Goal: Task Accomplishment & Management: Manage account settings

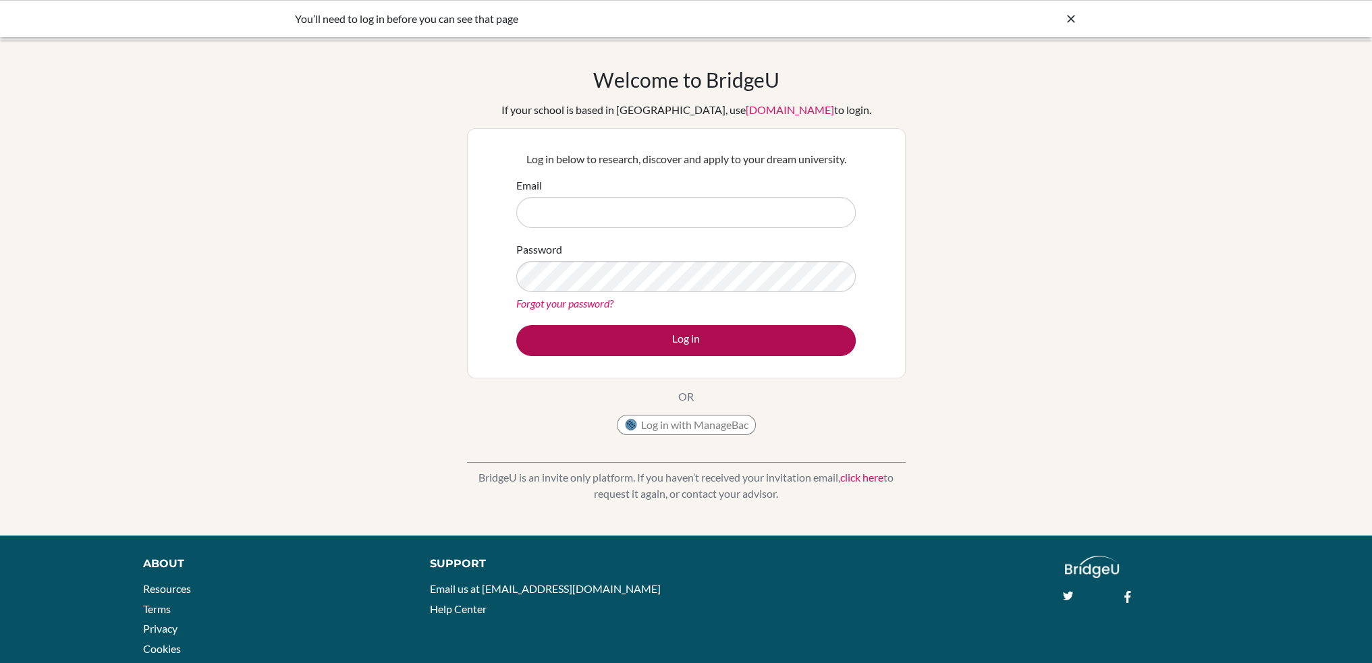
type input "[EMAIL_ADDRESS][DOMAIN_NAME]"
click at [720, 342] on button "Log in" at bounding box center [685, 340] width 339 height 31
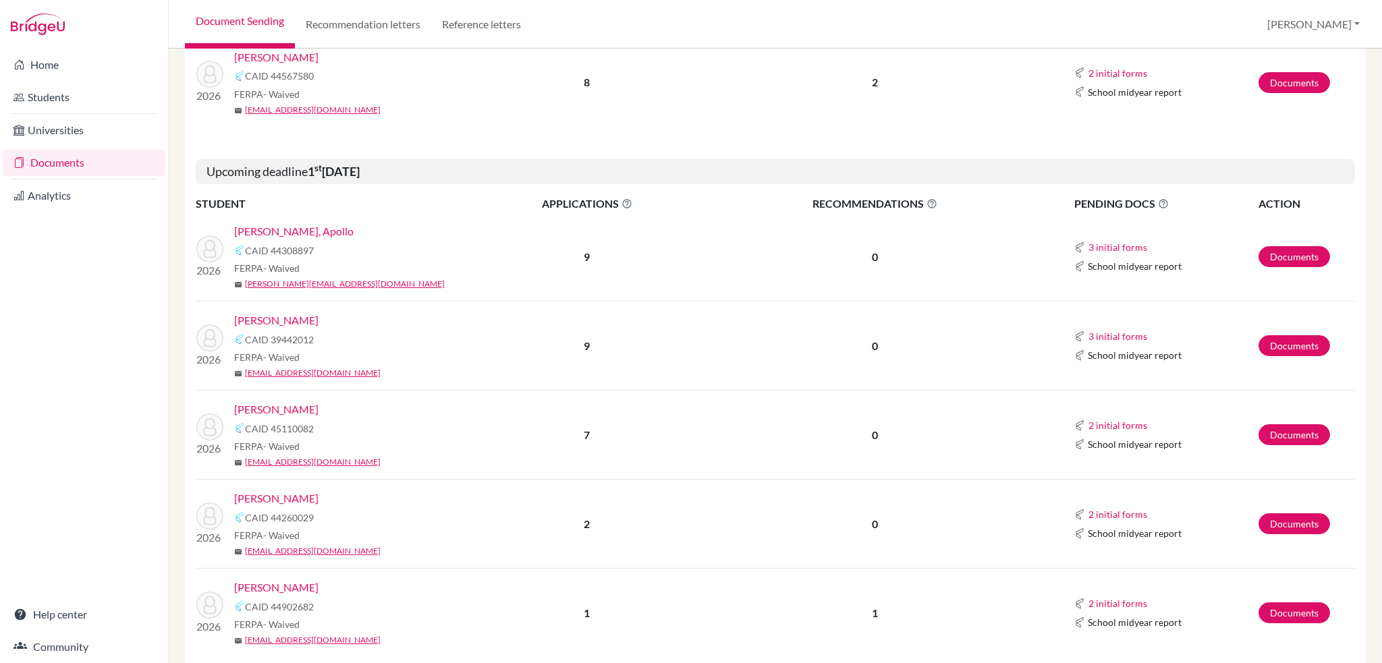
scroll to position [472, 0]
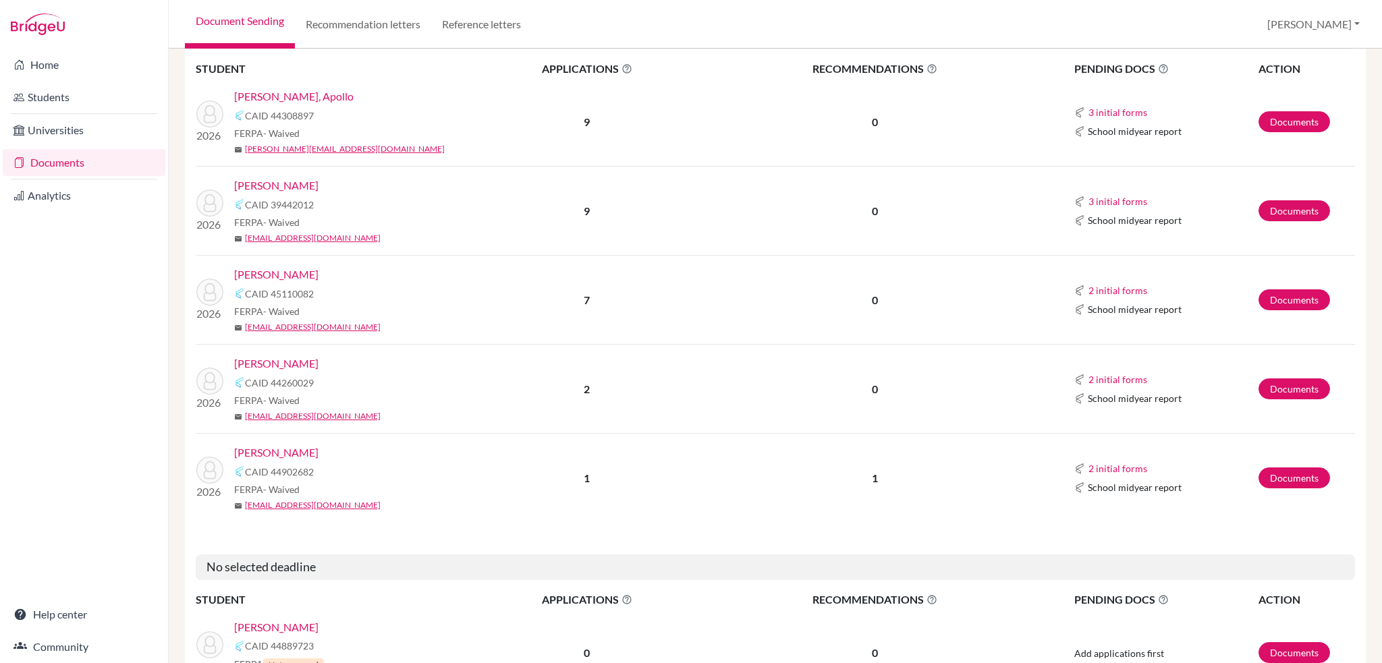
click at [266, 453] on link "[PERSON_NAME]" at bounding box center [276, 453] width 84 height 16
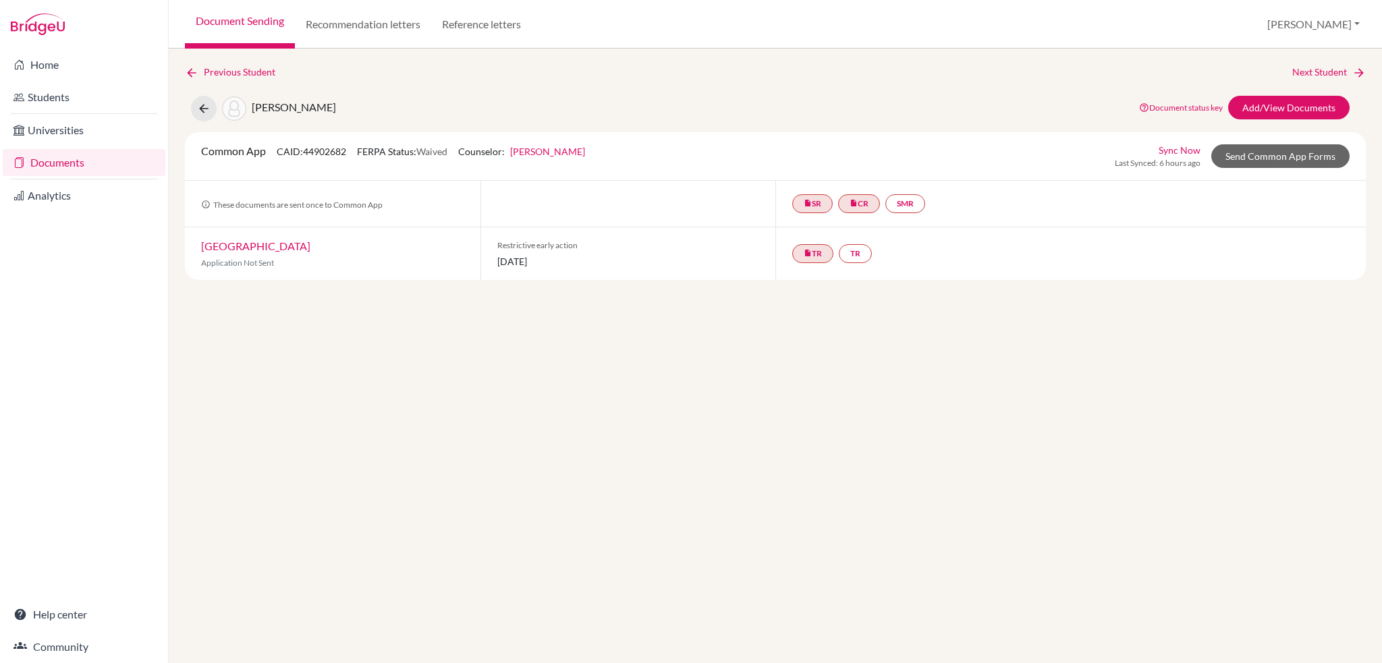
click at [257, 245] on link "Princeton University" at bounding box center [255, 245] width 109 height 13
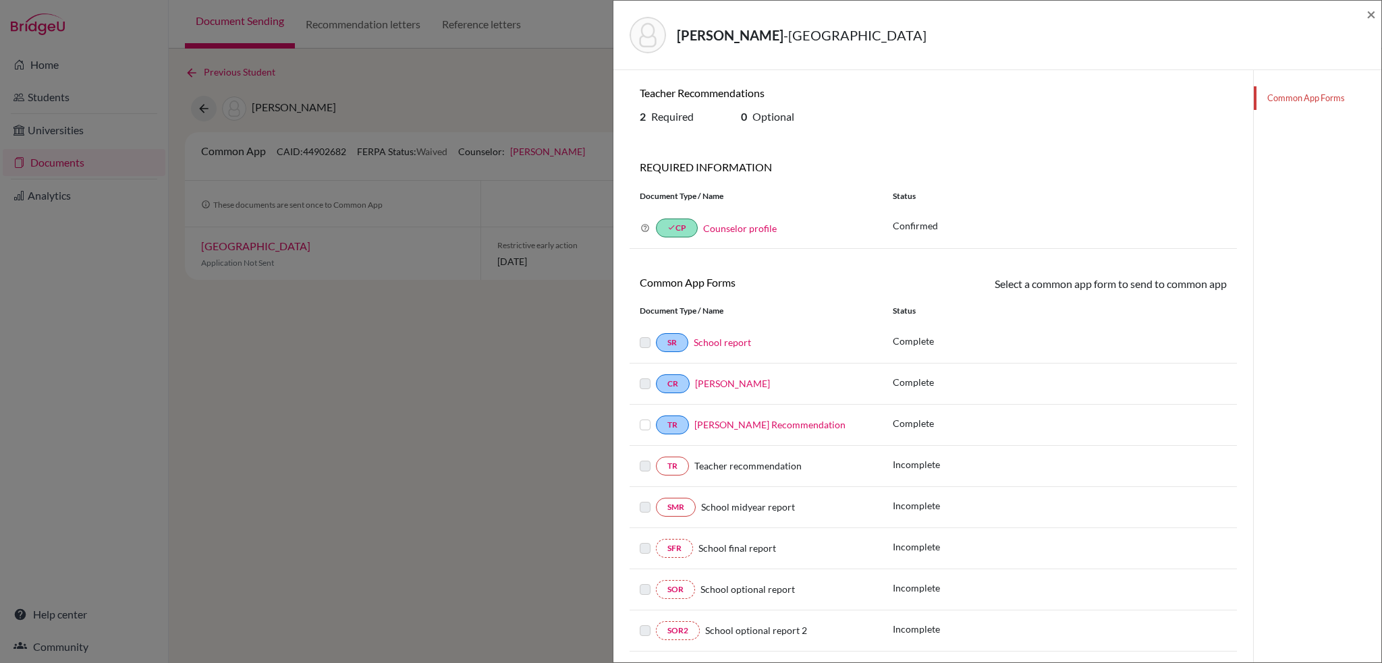
click at [1379, 16] on div "Tans, Jacopo - Princeton University × Teacher Recommendations 2 Required 0 Opti…" at bounding box center [997, 331] width 769 height 663
click at [1371, 18] on span "×" at bounding box center [1370, 14] width 9 height 20
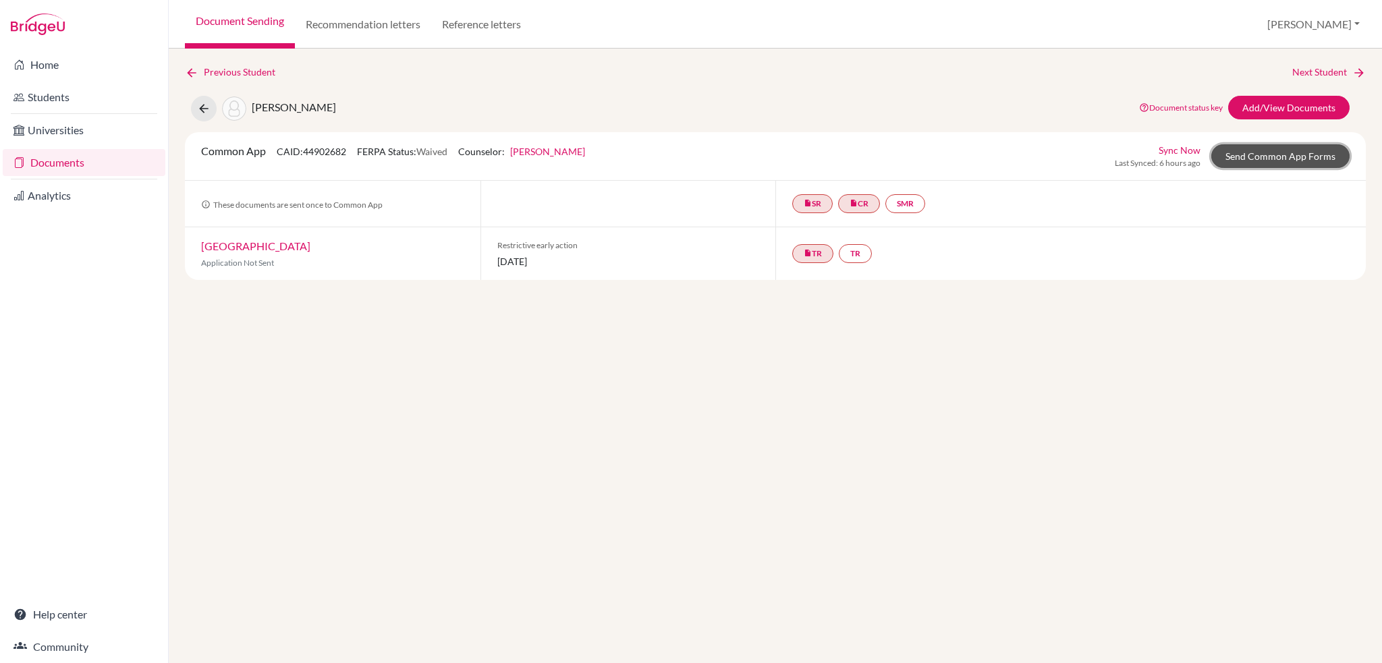
click at [1261, 155] on link "Send Common App Forms" at bounding box center [1280, 156] width 138 height 24
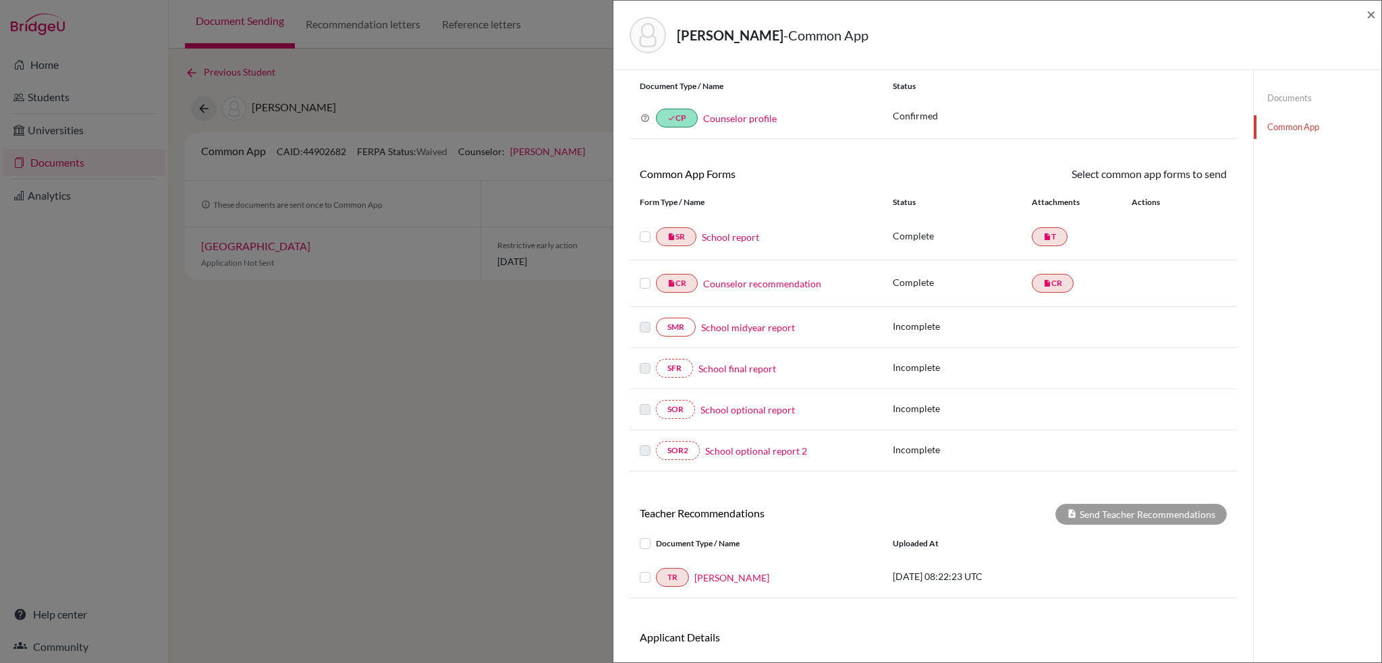
scroll to position [67, 0]
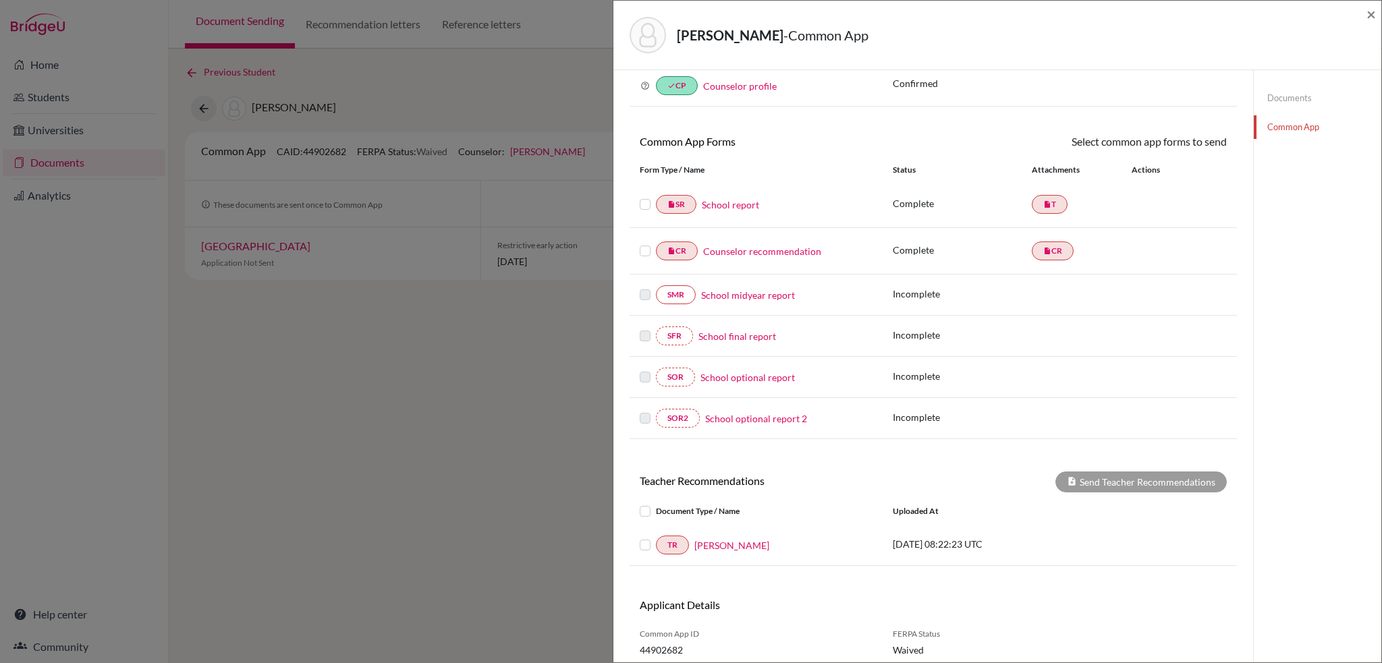
click at [464, 499] on div "Tans, Jacopo - Common App × × REQUIRED INFORMATION Document Type / Name Status …" at bounding box center [691, 331] width 1382 height 663
